Goal: Find specific page/section: Find specific page/section

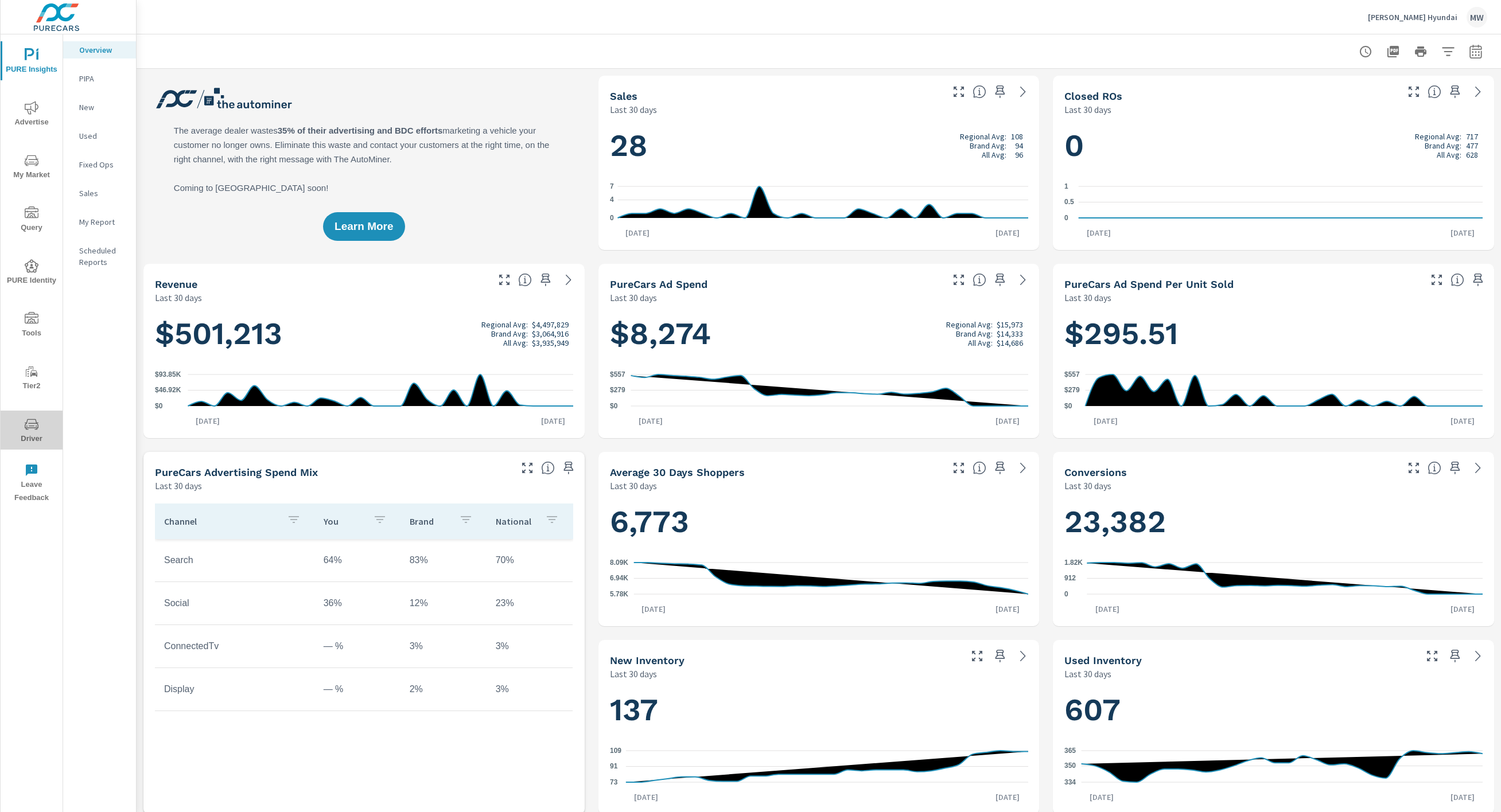
click at [39, 430] on span "Driver" at bounding box center [32, 432] width 55 height 28
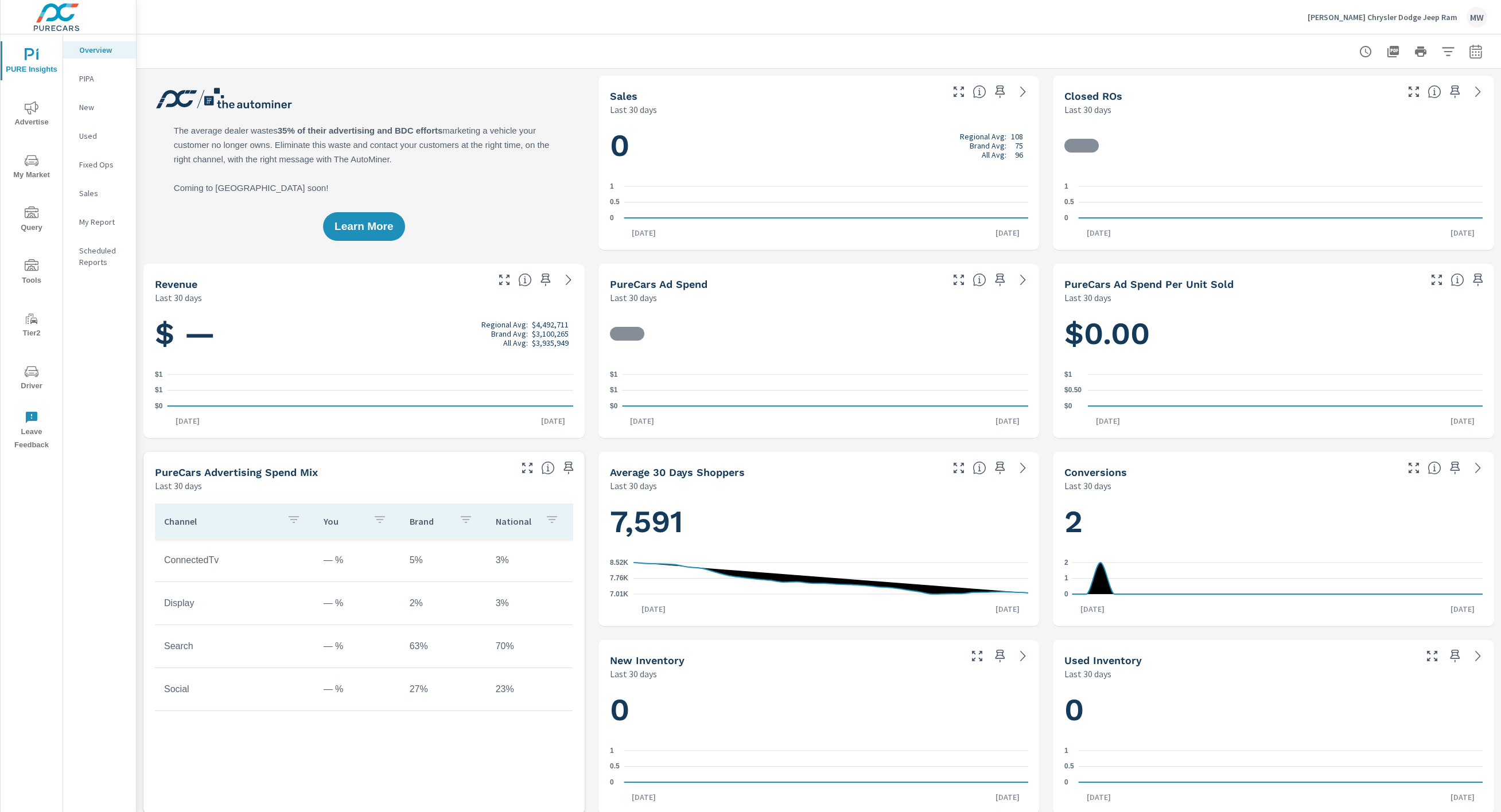
click at [31, 372] on icon "nav menu" at bounding box center [32, 372] width 14 height 14
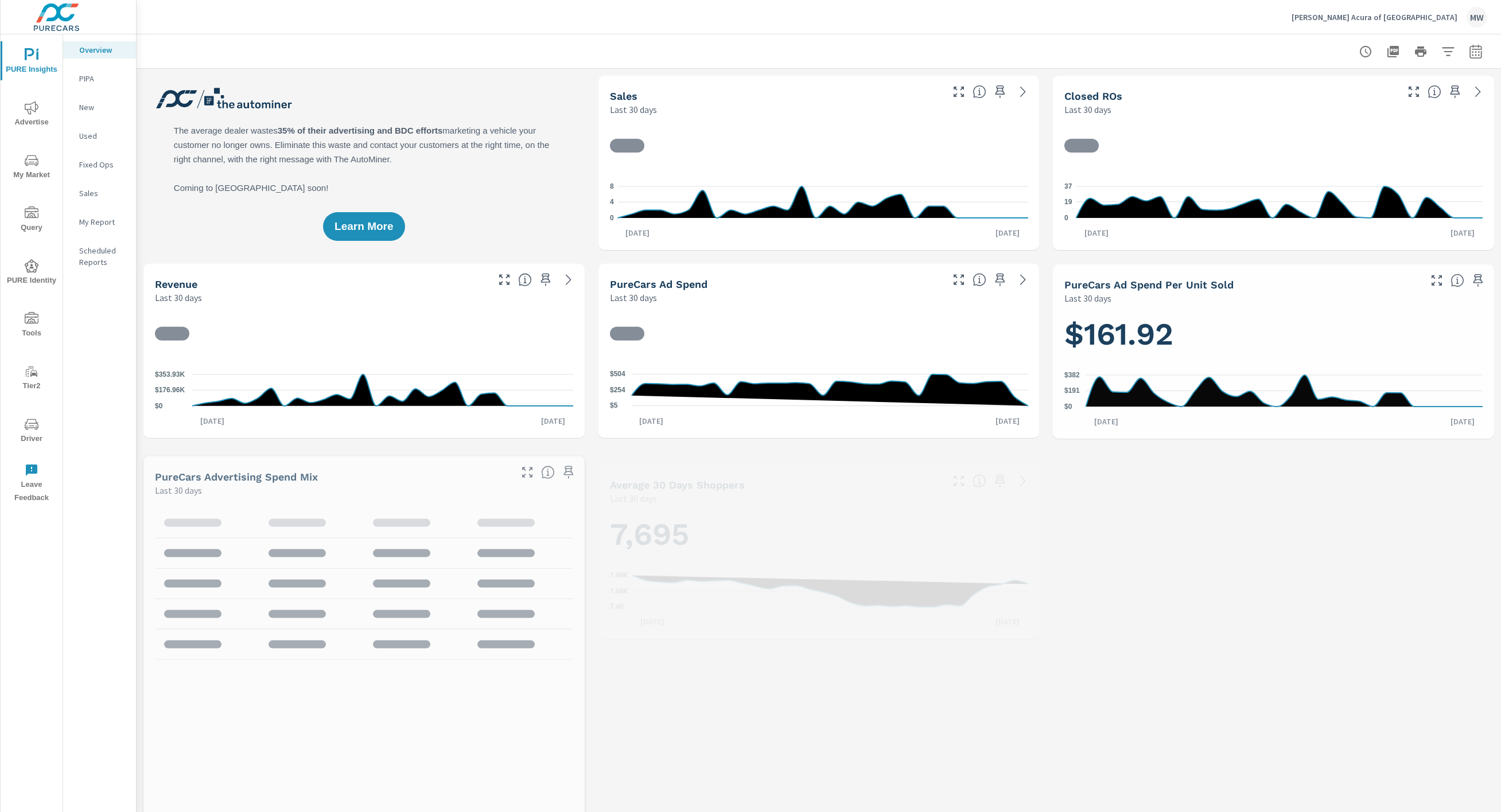
click at [29, 425] on icon "nav menu" at bounding box center [32, 425] width 6 height 1
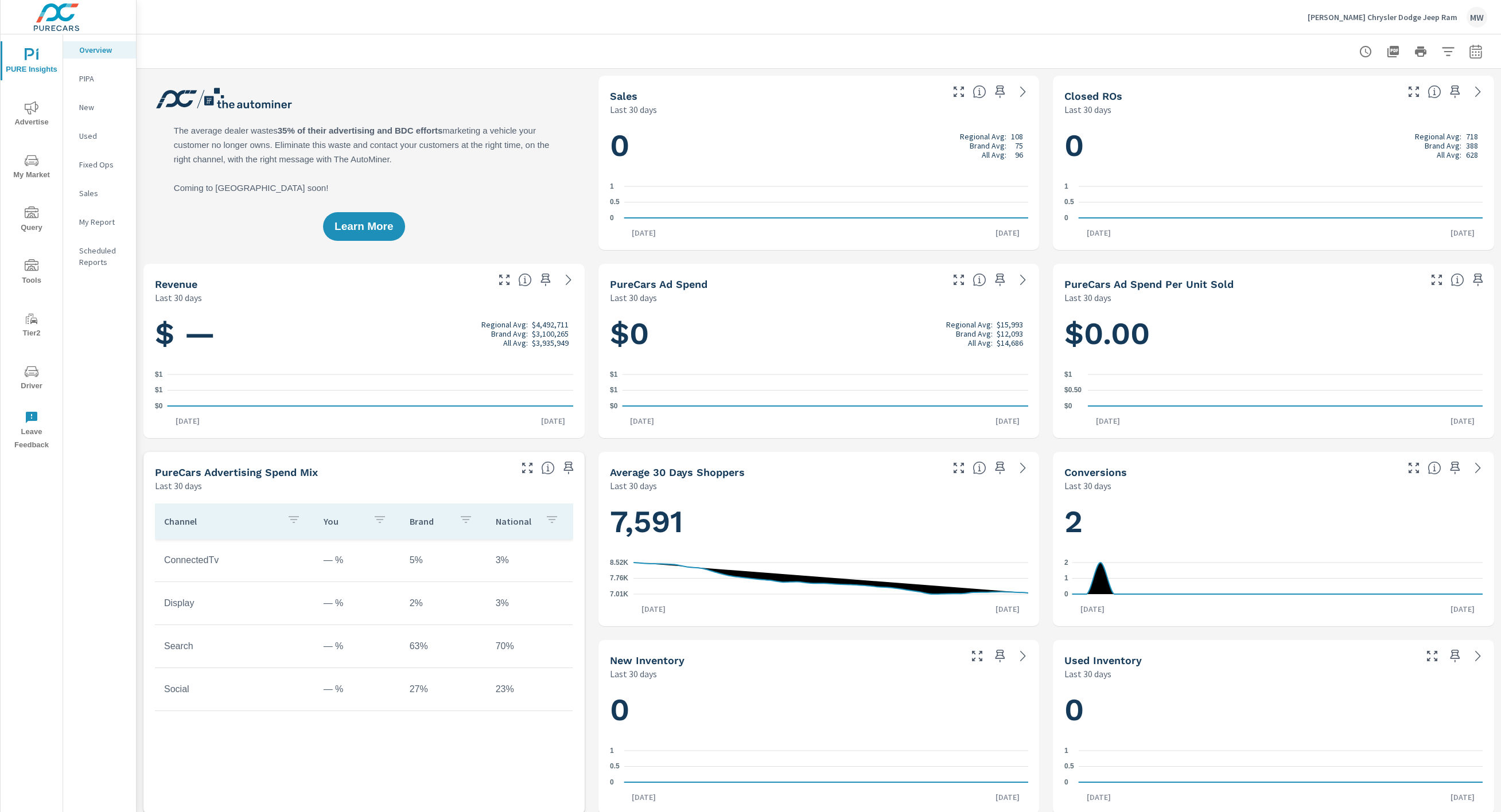
click at [34, 366] on icon "nav menu" at bounding box center [32, 372] width 14 height 14
